Goal: Navigation & Orientation: Find specific page/section

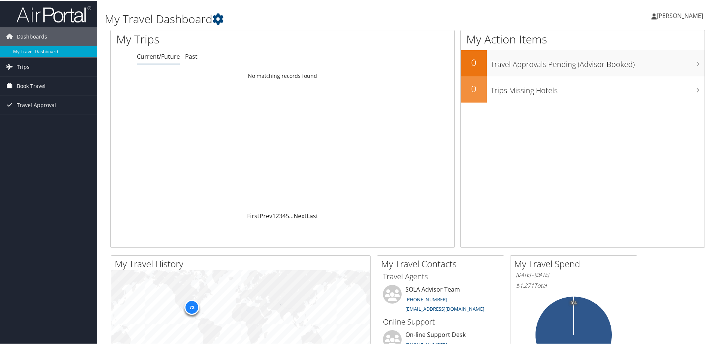
click at [13, 85] on icon at bounding box center [9, 84] width 11 height 11
click at [33, 102] on link "Approval Request (Beta)" at bounding box center [48, 100] width 97 height 11
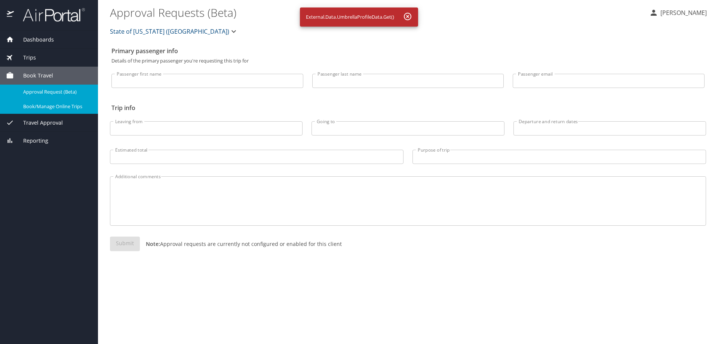
click at [34, 109] on span "Book/Manage Online Trips" at bounding box center [56, 106] width 66 height 7
click at [49, 123] on span "Travel Approval" at bounding box center [38, 123] width 49 height 8
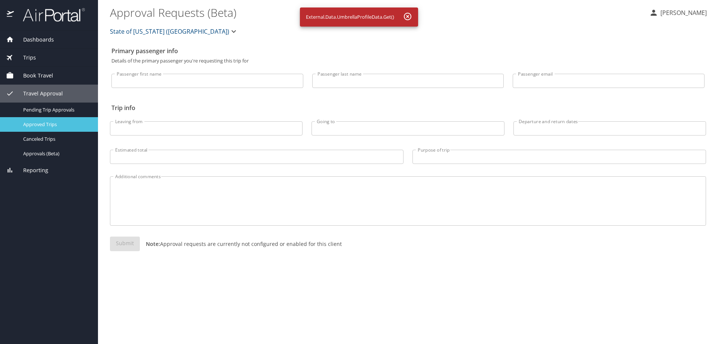
click at [49, 127] on span "Approved Trips" at bounding box center [56, 124] width 66 height 7
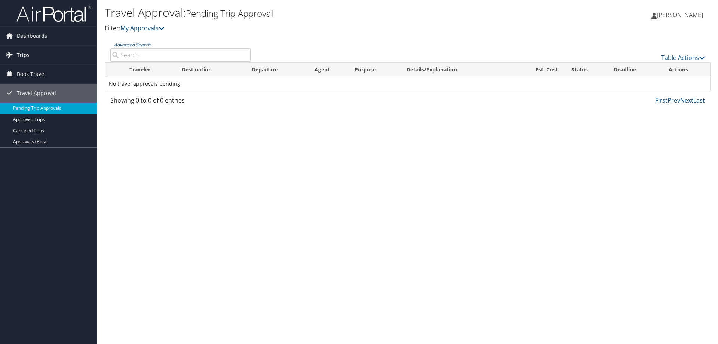
click at [31, 55] on link "Trips" at bounding box center [48, 55] width 97 height 19
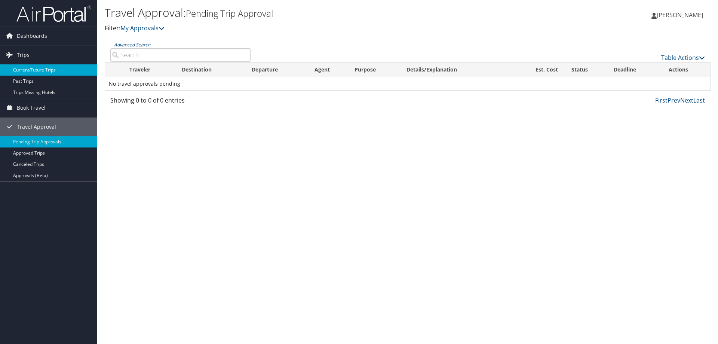
click at [26, 70] on link "Current/Future Trips" at bounding box center [48, 69] width 97 height 11
